Goal: Navigation & Orientation: Find specific page/section

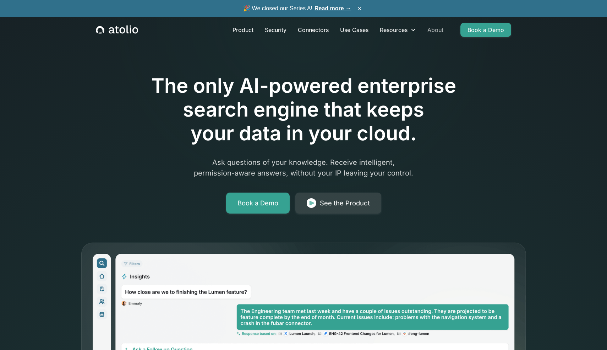
click at [435, 30] on link "About" at bounding box center [435, 30] width 27 height 14
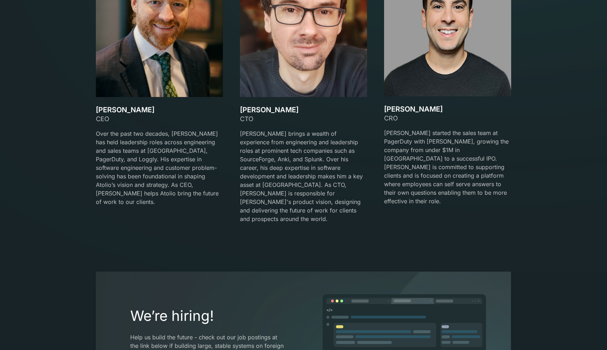
scroll to position [1176, 0]
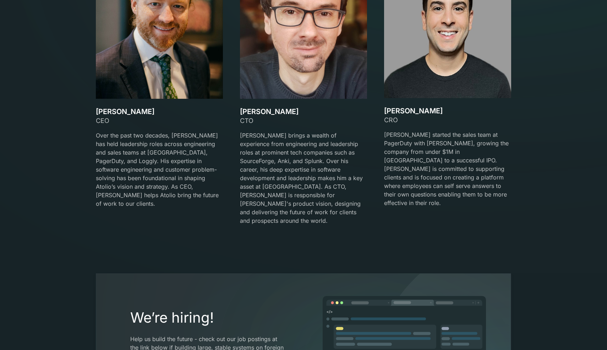
click at [286, 71] on img at bounding box center [303, 27] width 127 height 141
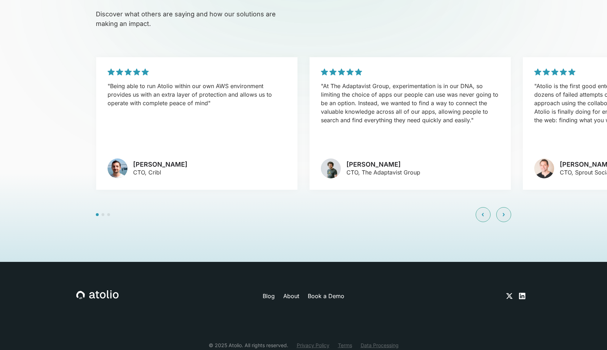
scroll to position [1714, 0]
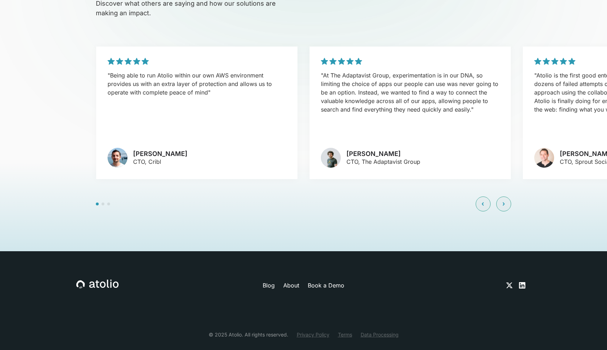
click at [524, 281] on icon at bounding box center [522, 285] width 9 height 9
